Goal: Task Accomplishment & Management: Manage account settings

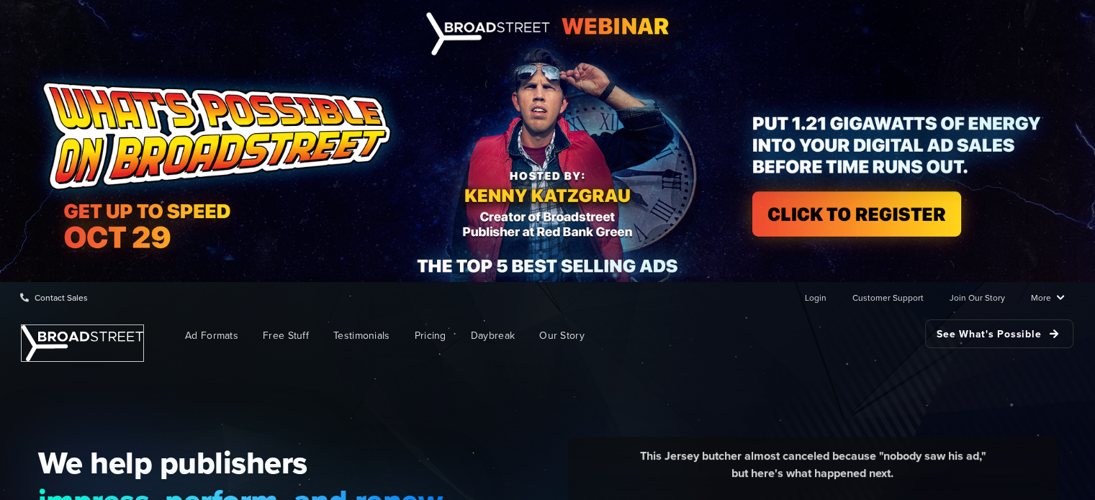
click at [109, 331] on img at bounding box center [83, 343] width 122 height 36
click at [818, 302] on link "Login" at bounding box center [816, 297] width 22 height 29
click at [824, 301] on link "Login" at bounding box center [816, 297] width 22 height 29
